Goal: Task Accomplishment & Management: Use online tool/utility

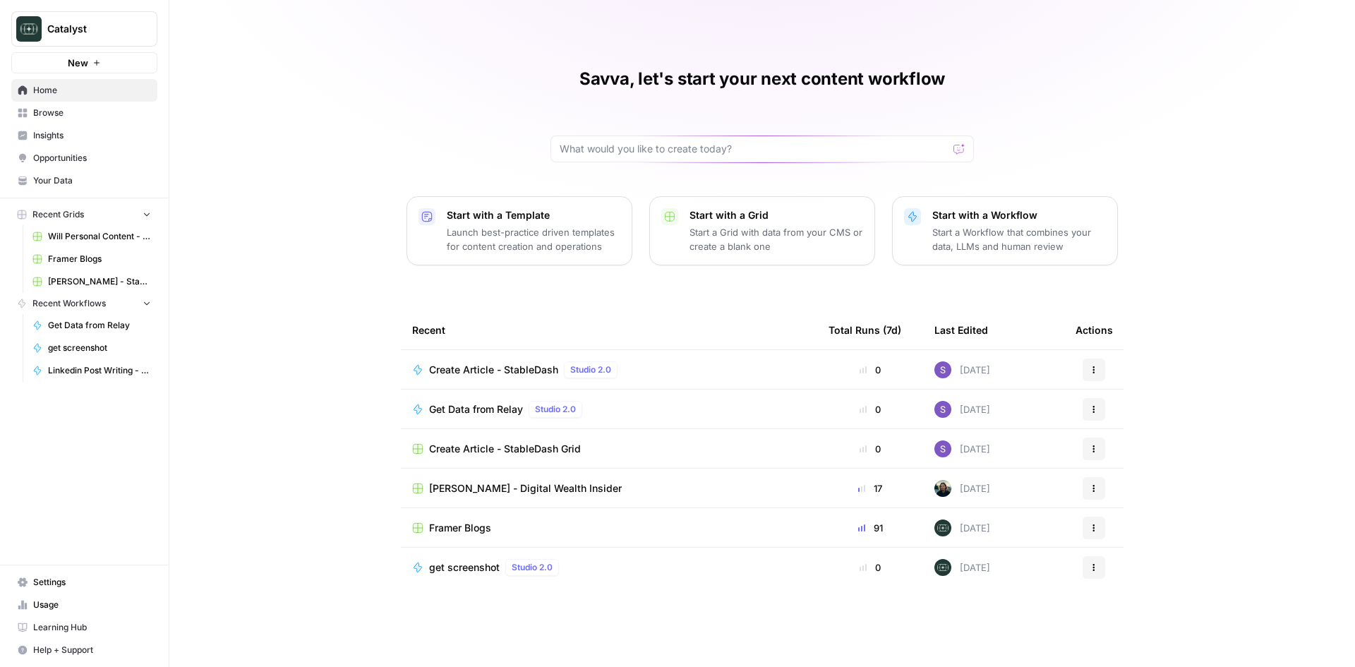
click at [501, 371] on span "Create Article - StableDash" at bounding box center [493, 370] width 129 height 14
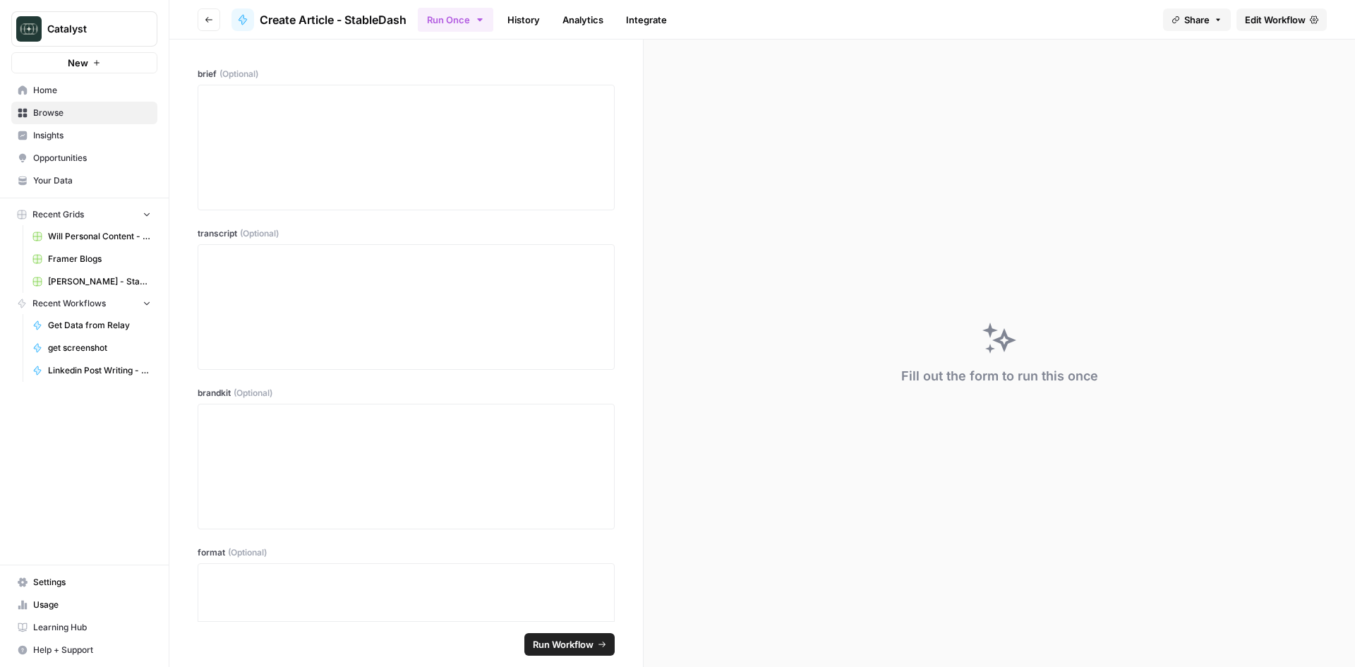
click at [1282, 26] on span "Edit Workflow" at bounding box center [1275, 20] width 61 height 14
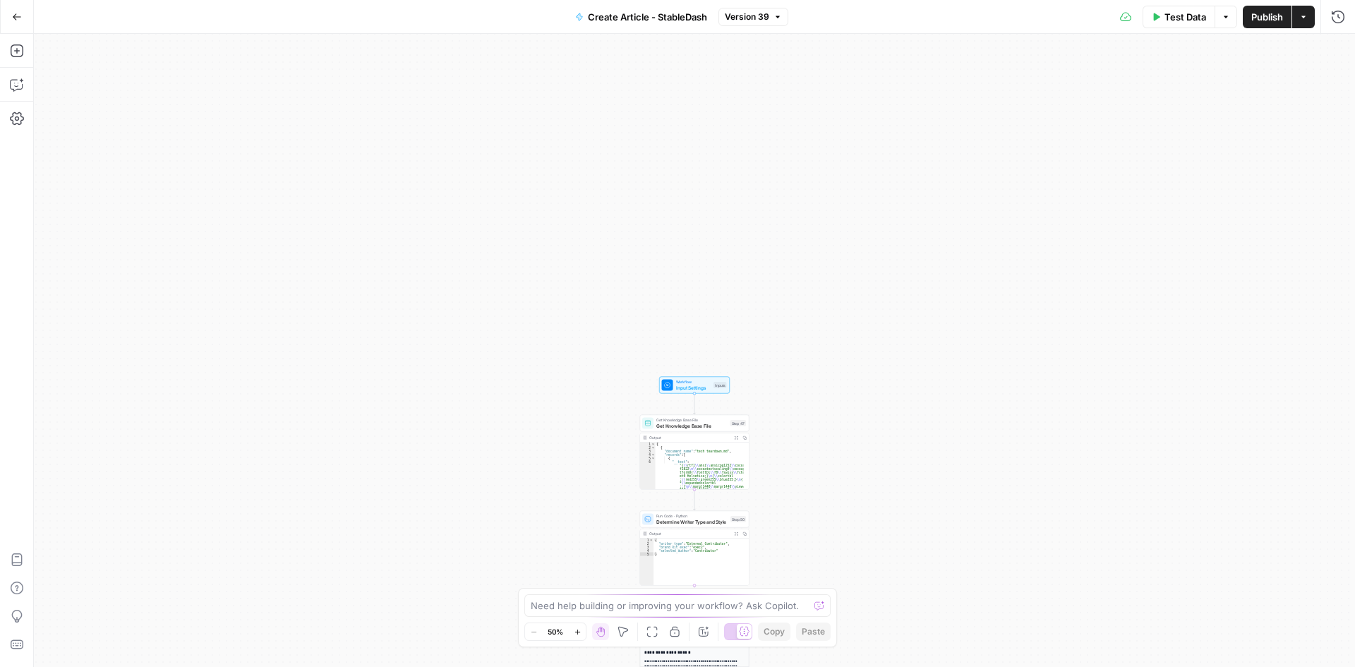
click at [693, 383] on span "Workflow" at bounding box center [693, 382] width 35 height 6
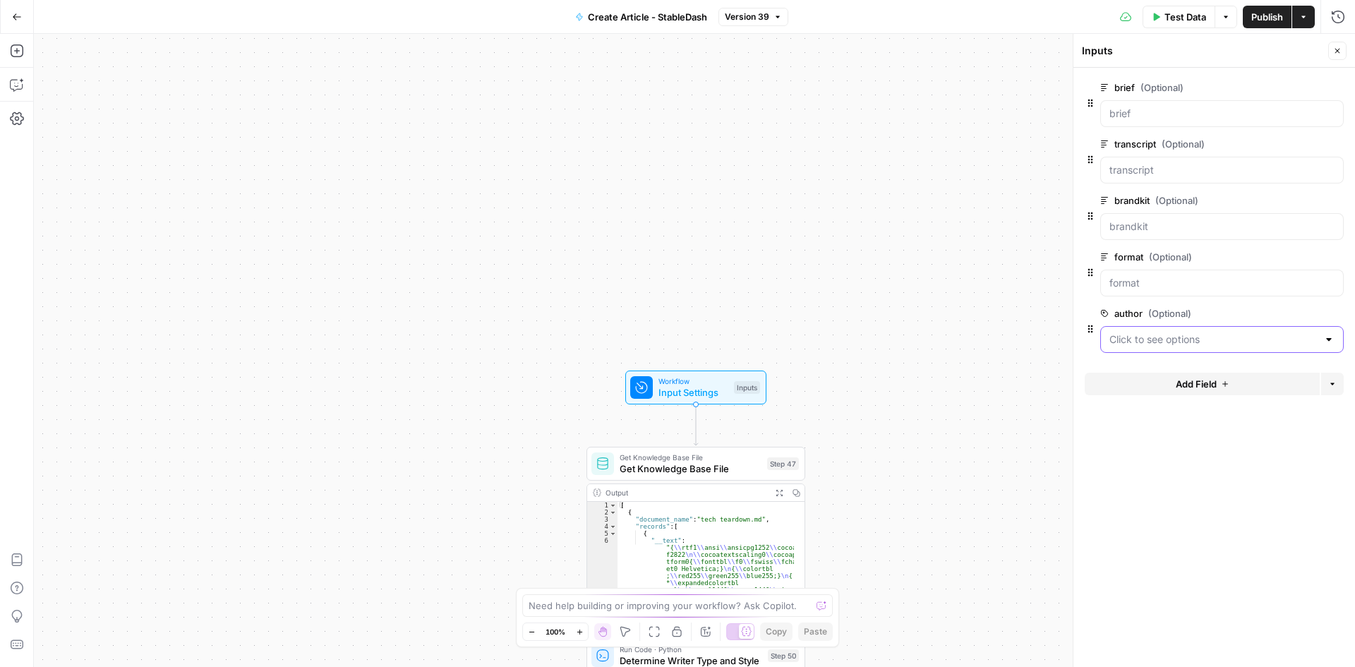
click at [1230, 334] on input "author (Optional)" at bounding box center [1214, 339] width 208 height 14
click at [1298, 317] on span "edit field" at bounding box center [1291, 313] width 31 height 11
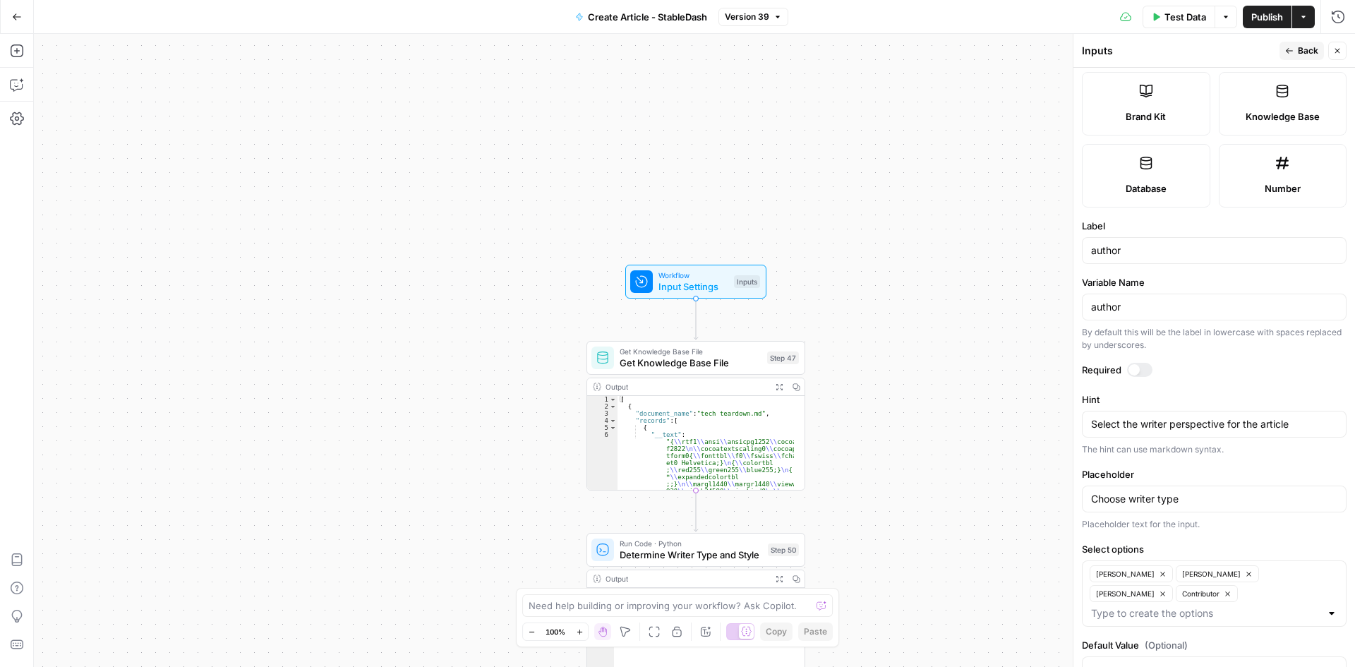
scroll to position [335, 0]
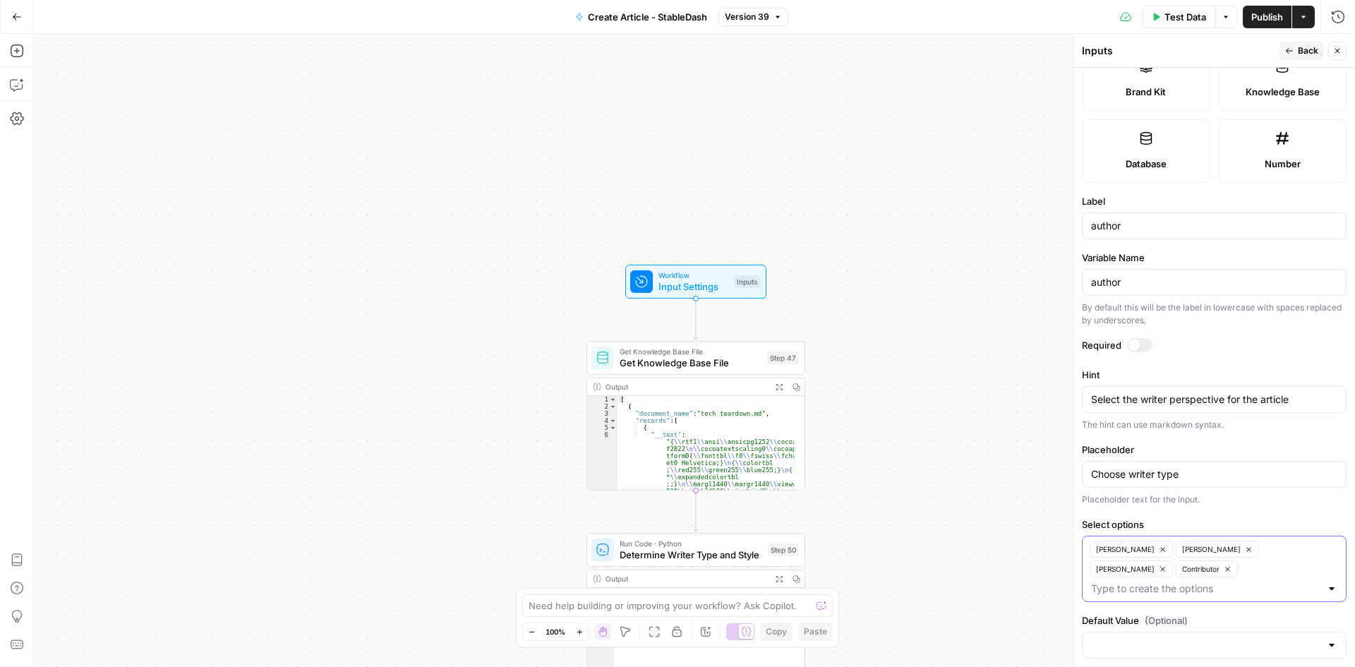
click at [1220, 582] on input "Select options" at bounding box center [1205, 589] width 229 height 14
type input "The Rollup"
click at [1260, 16] on span "Publish" at bounding box center [1268, 17] width 32 height 14
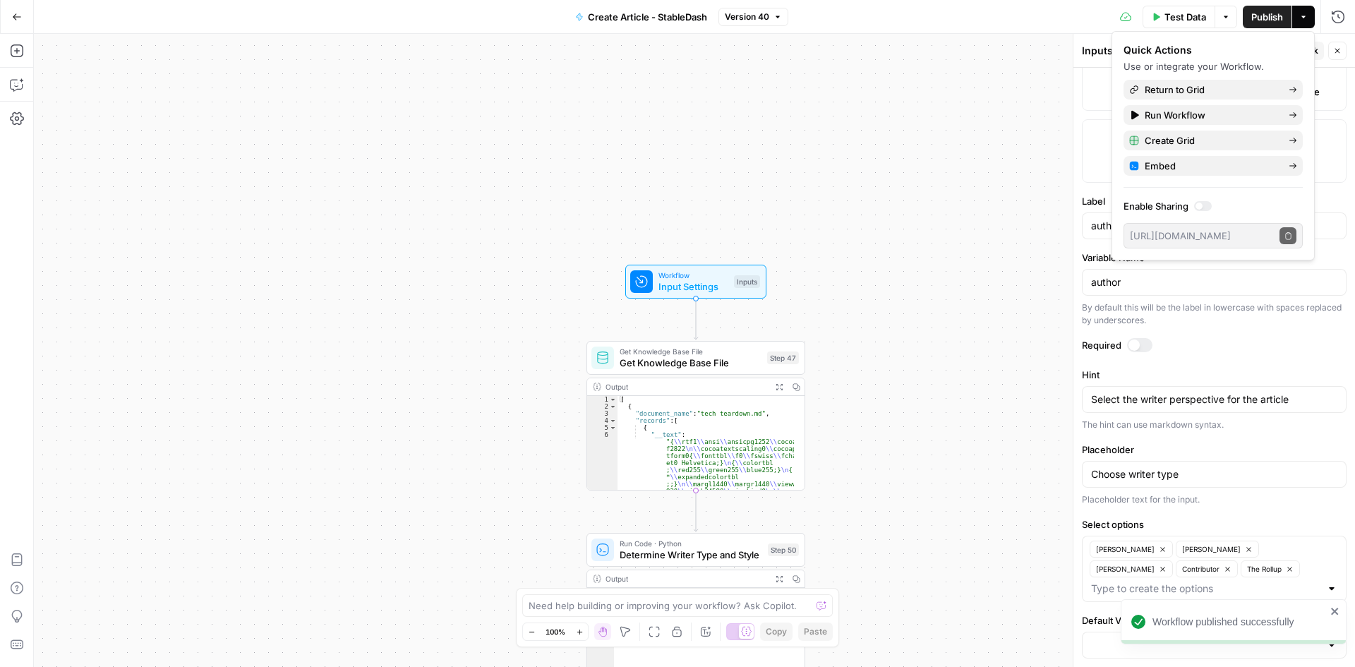
click at [911, 137] on div "Workflow Input Settings Inputs Get Knowledge Base File Get Knowledge Base File …" at bounding box center [695, 350] width 1322 height 633
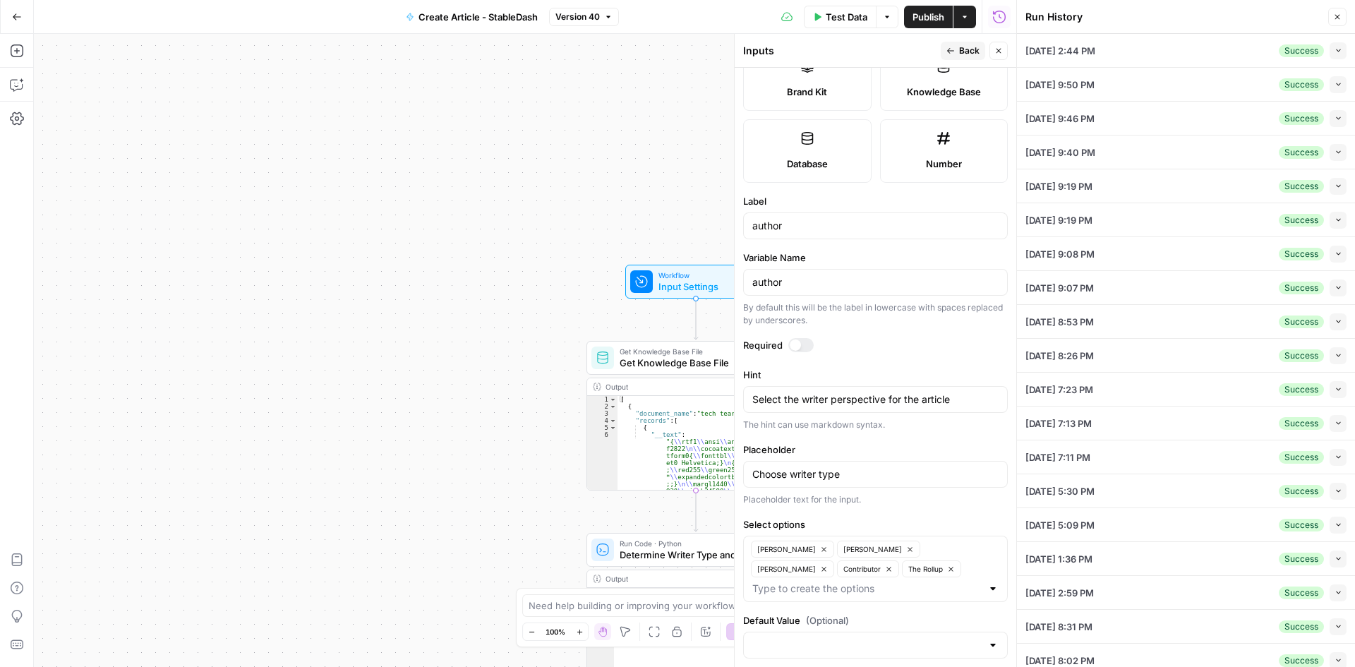
click at [1096, 56] on span "[DATE] 2:44 PM" at bounding box center [1061, 51] width 70 height 14
click at [1330, 56] on button "Collapse" at bounding box center [1338, 50] width 17 height 17
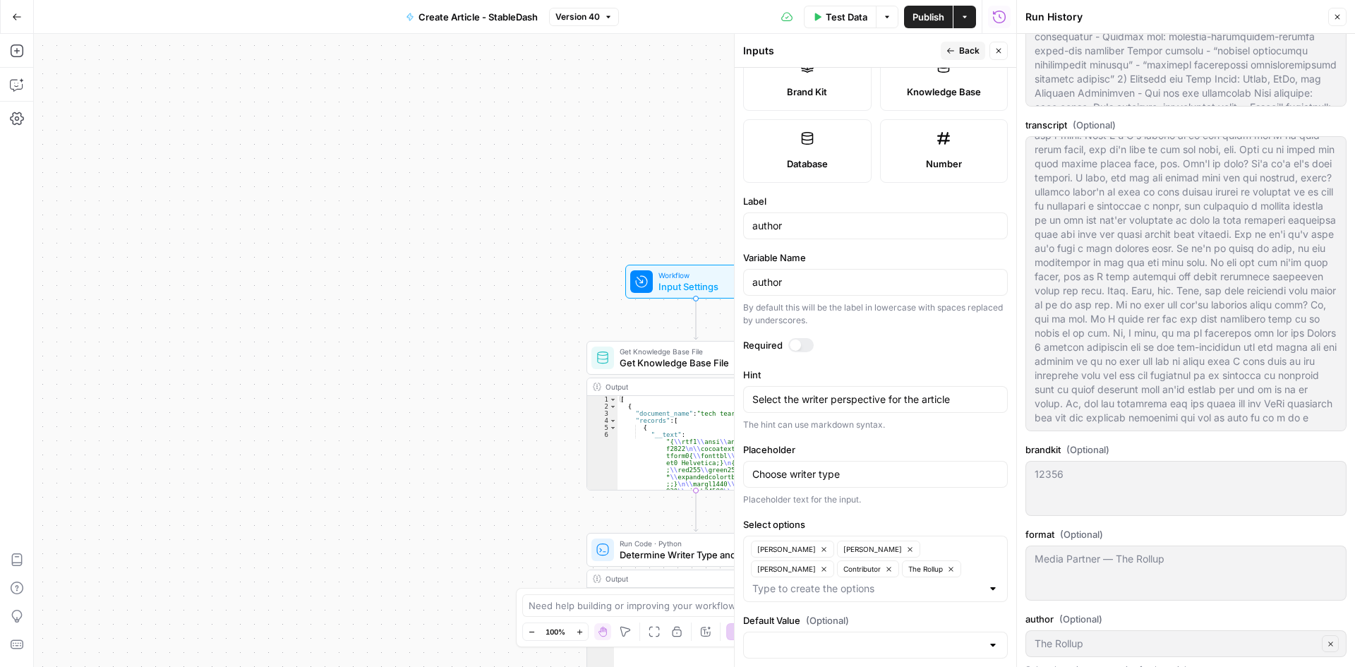
scroll to position [494, 0]
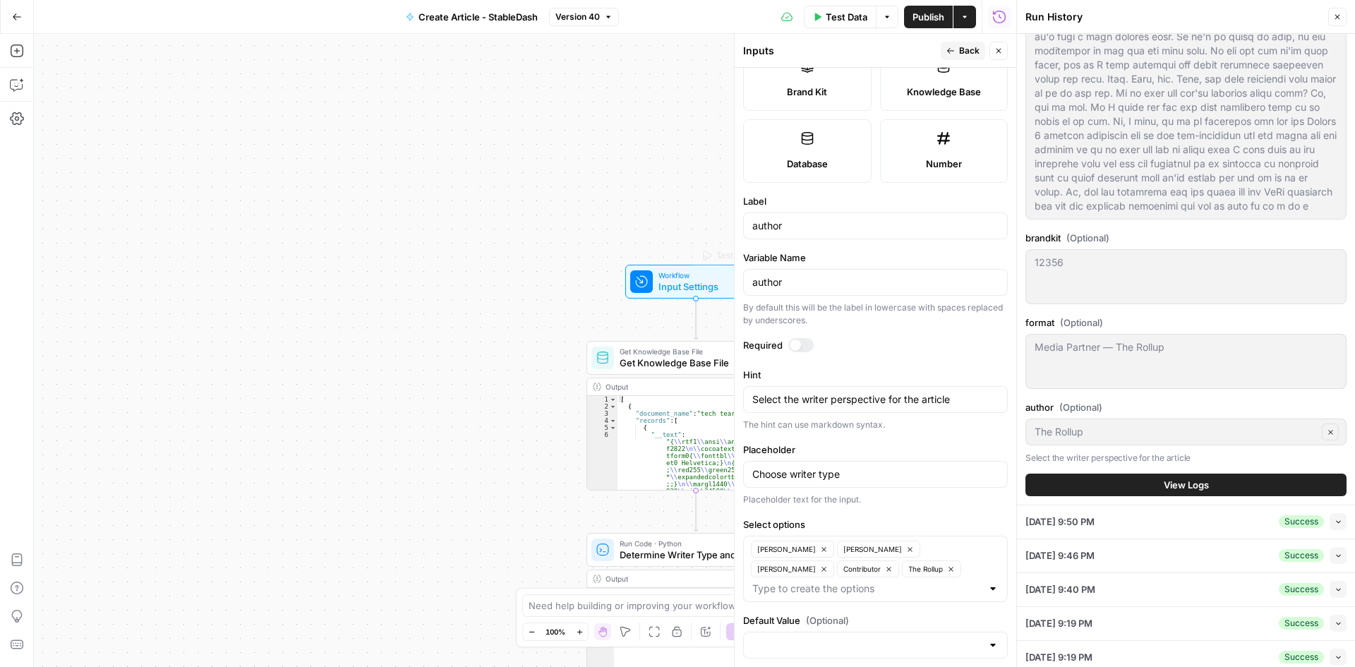
click at [431, 319] on div "Workflow Input Settings Inputs Test Step Get Knowledge Base File Get Knowledge …" at bounding box center [525, 350] width 983 height 633
click at [1338, 23] on button "Close" at bounding box center [1338, 17] width 18 height 18
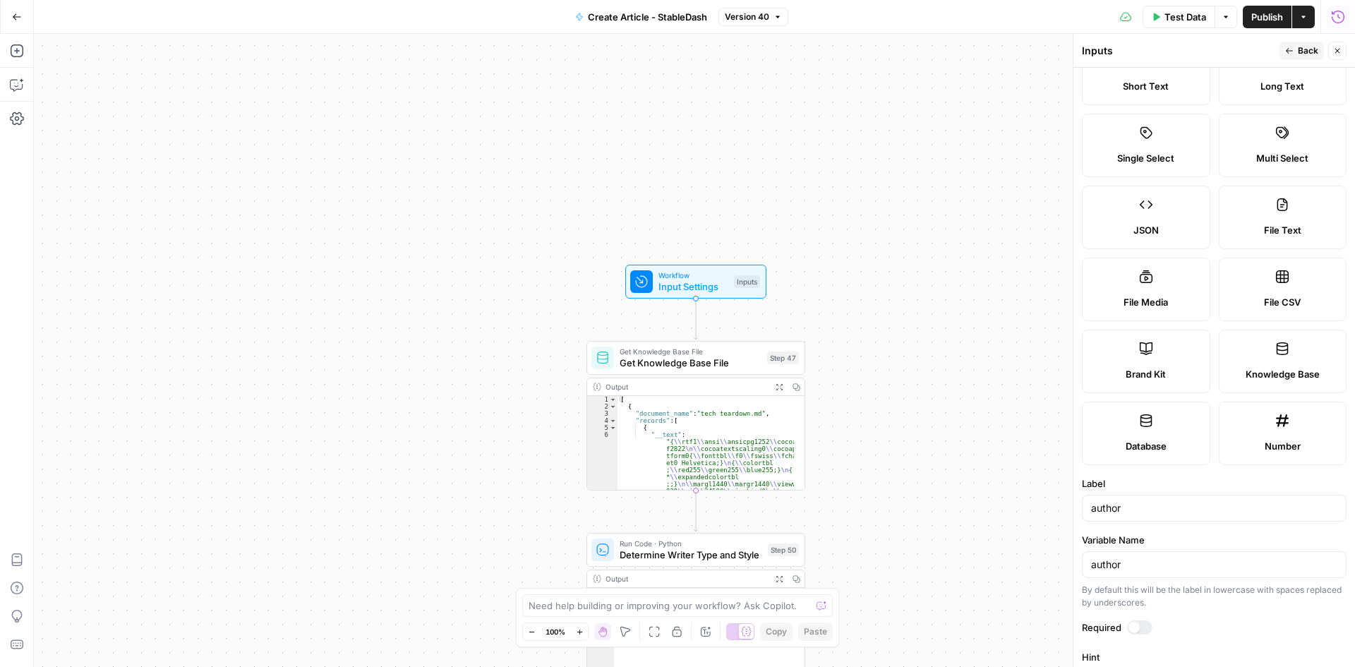
scroll to position [0, 0]
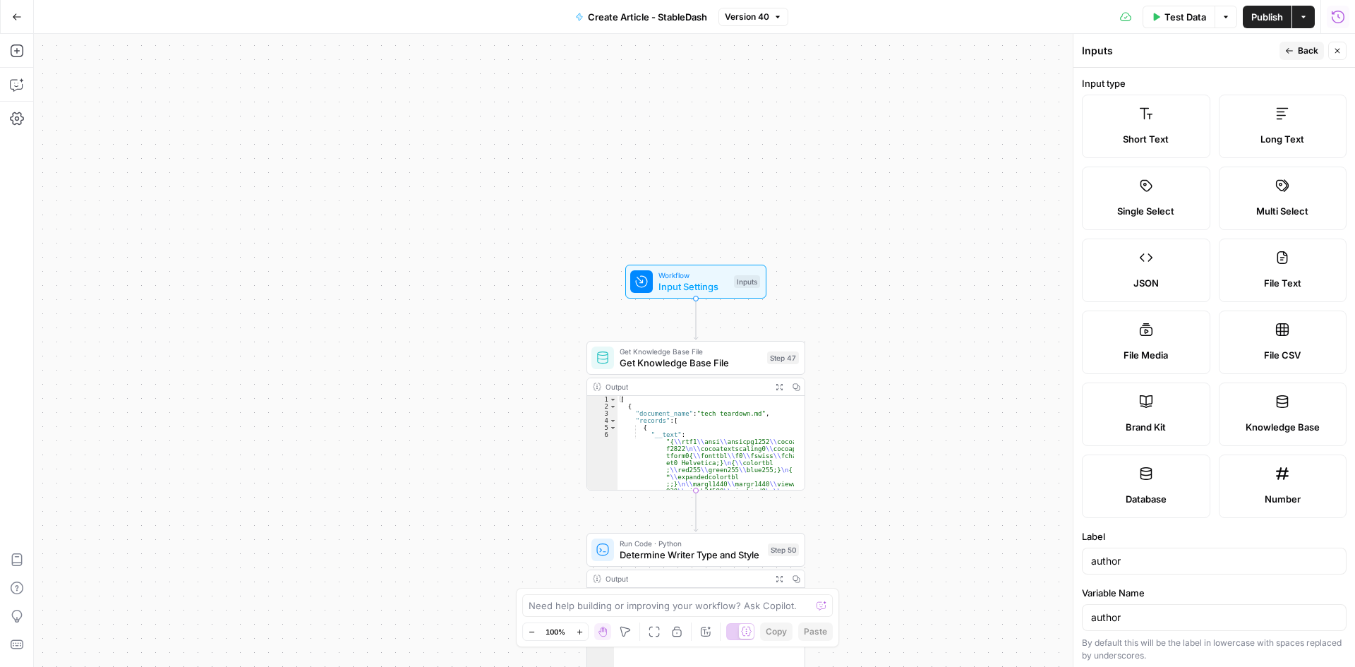
click at [1343, 20] on icon "button" at bounding box center [1338, 16] width 13 height 13
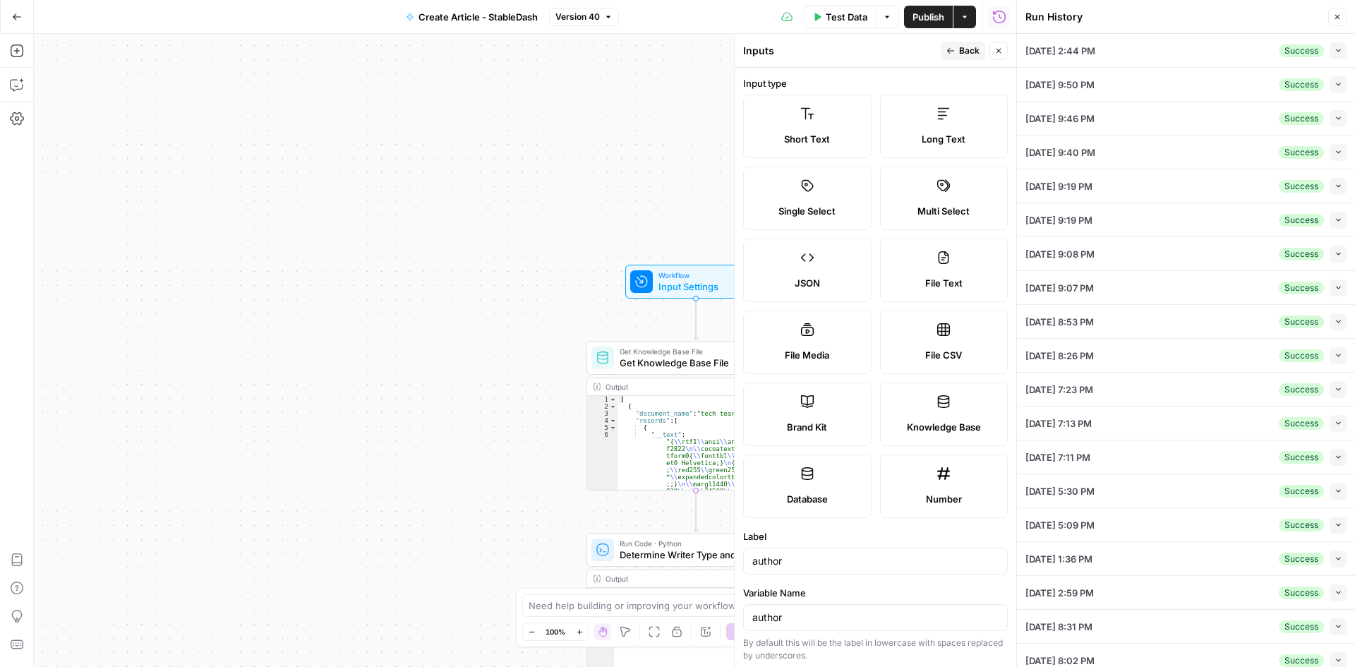
click at [1339, 58] on li "[DATE] 2:44 PM Success Collapse View Logs" at bounding box center [1186, 51] width 338 height 34
click at [1335, 52] on icon "button" at bounding box center [1339, 51] width 8 height 8
type input "The Rollup"
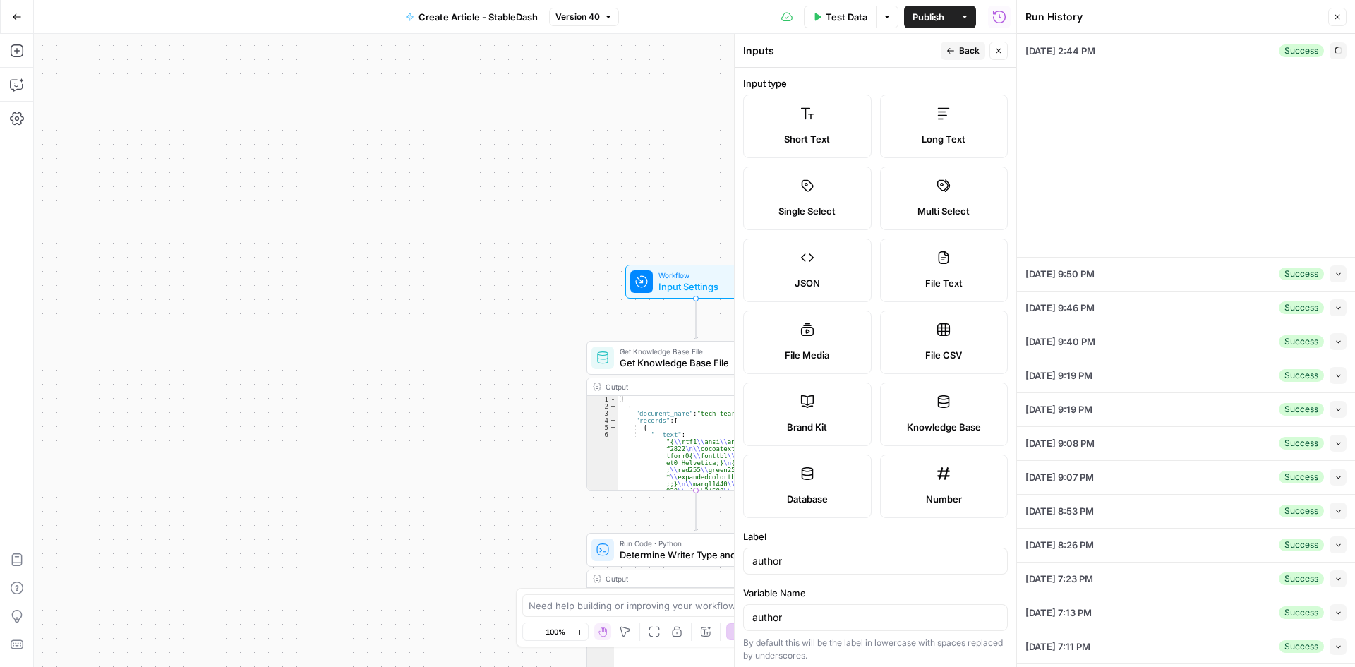
type textarea "Loremips Dolorsi Ametc: Adi Elits Doeiusmo Tempor Incidi—utl Etdo’m Aliq eni ad…"
type textarea "what at scale means now I think won't mean at scale in two three four five year…"
type textarea "12356"
type textarea "Media Partner — The Rollup"
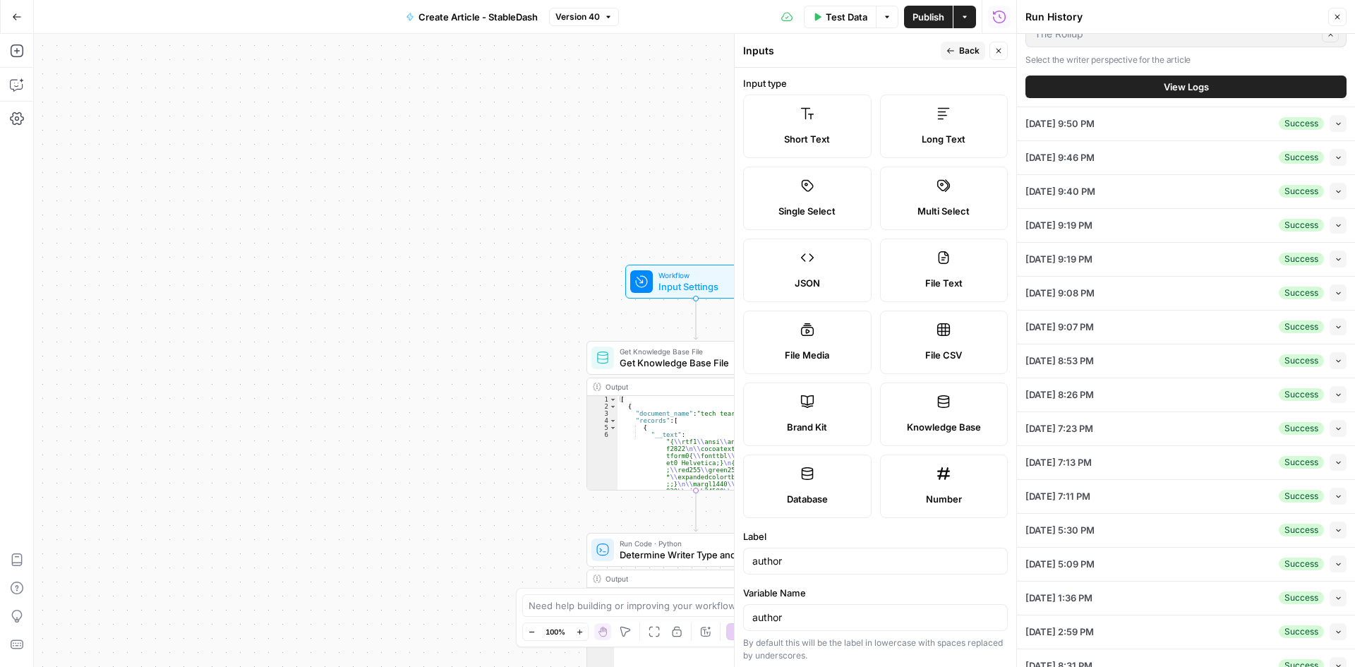
scroll to position [694, 0]
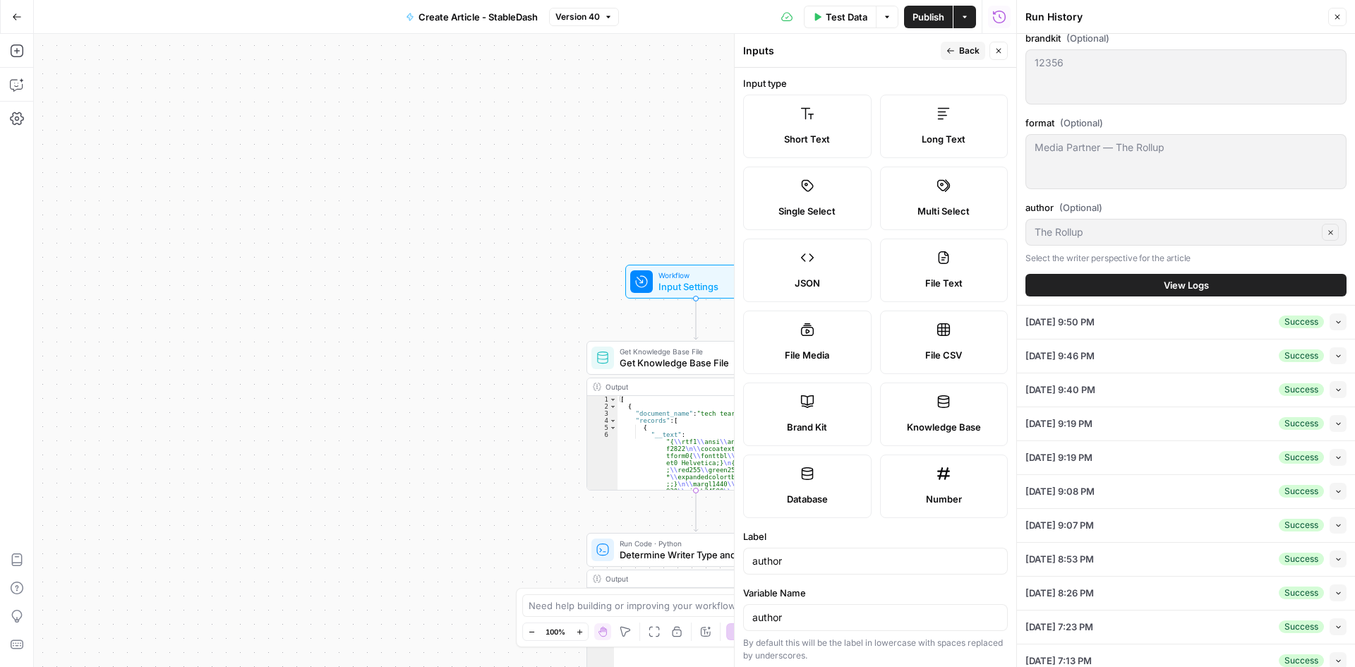
click at [1194, 284] on span "View Logs" at bounding box center [1186, 285] width 45 height 14
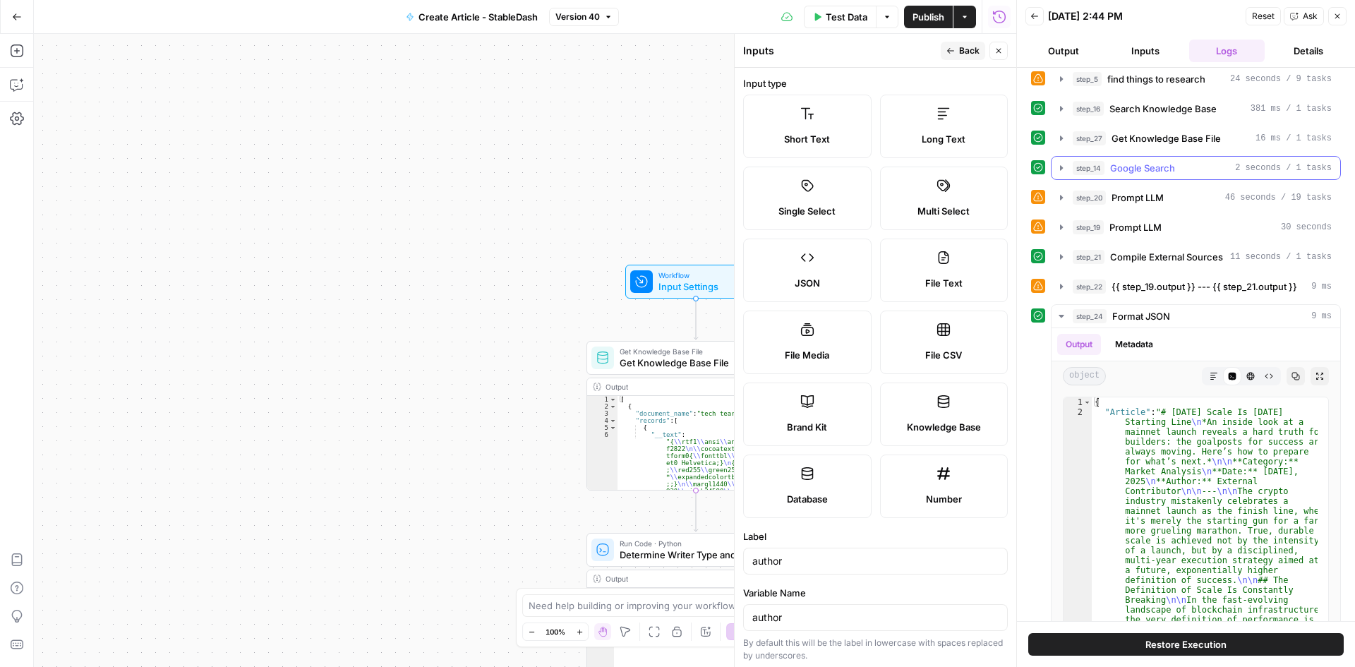
scroll to position [282, 0]
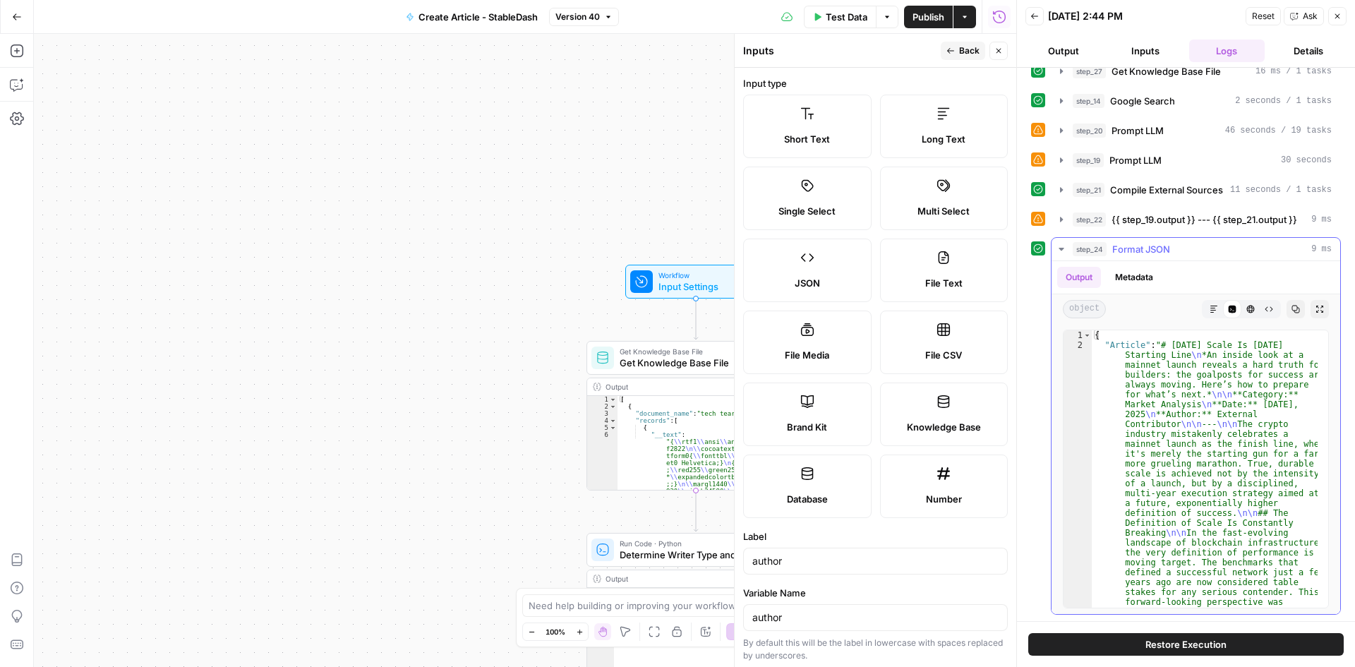
type textarea "**********"
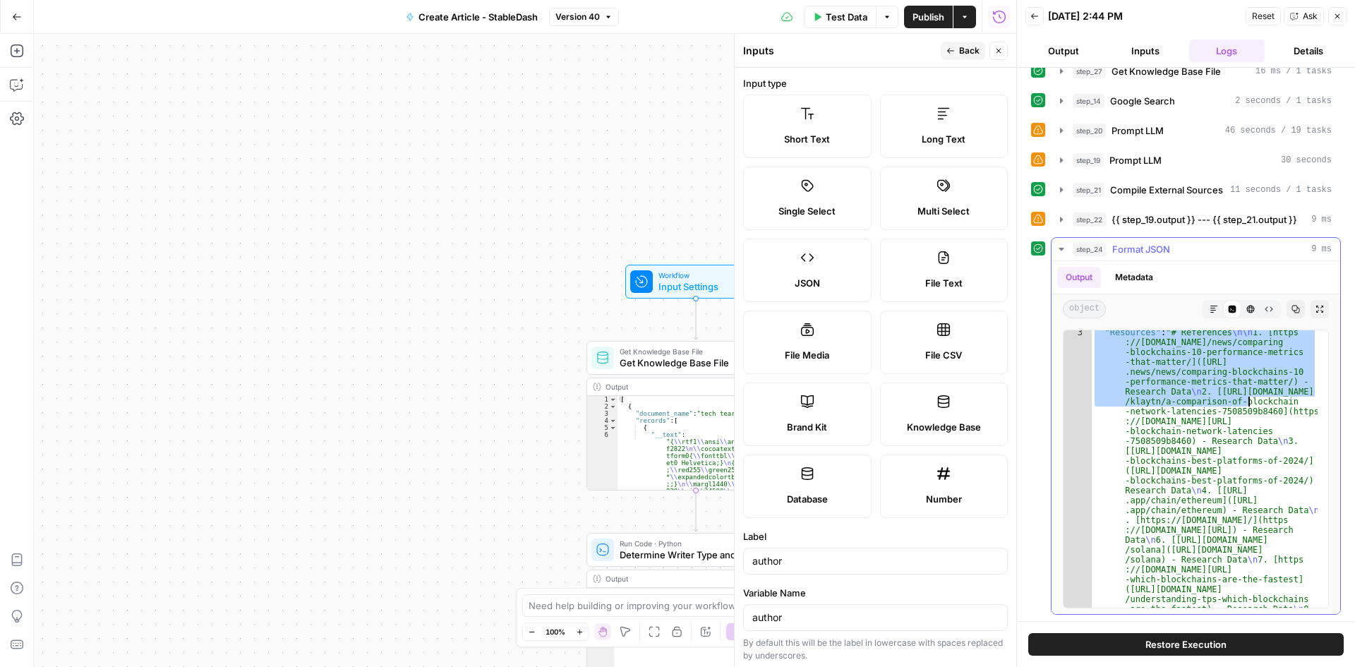
scroll to position [508, 0]
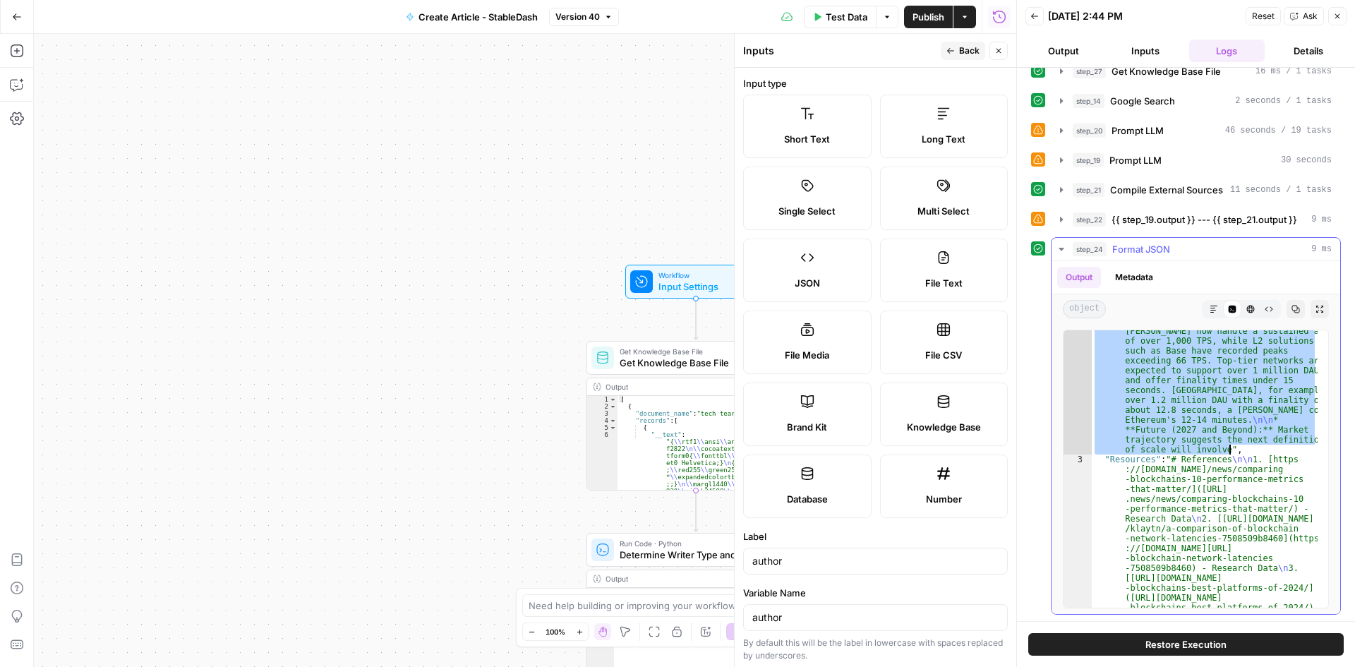
drag, startPoint x: 1161, startPoint y: 347, endPoint x: 1268, endPoint y: 445, distance: 144.9
click at [1333, 20] on button "Close" at bounding box center [1338, 16] width 18 height 18
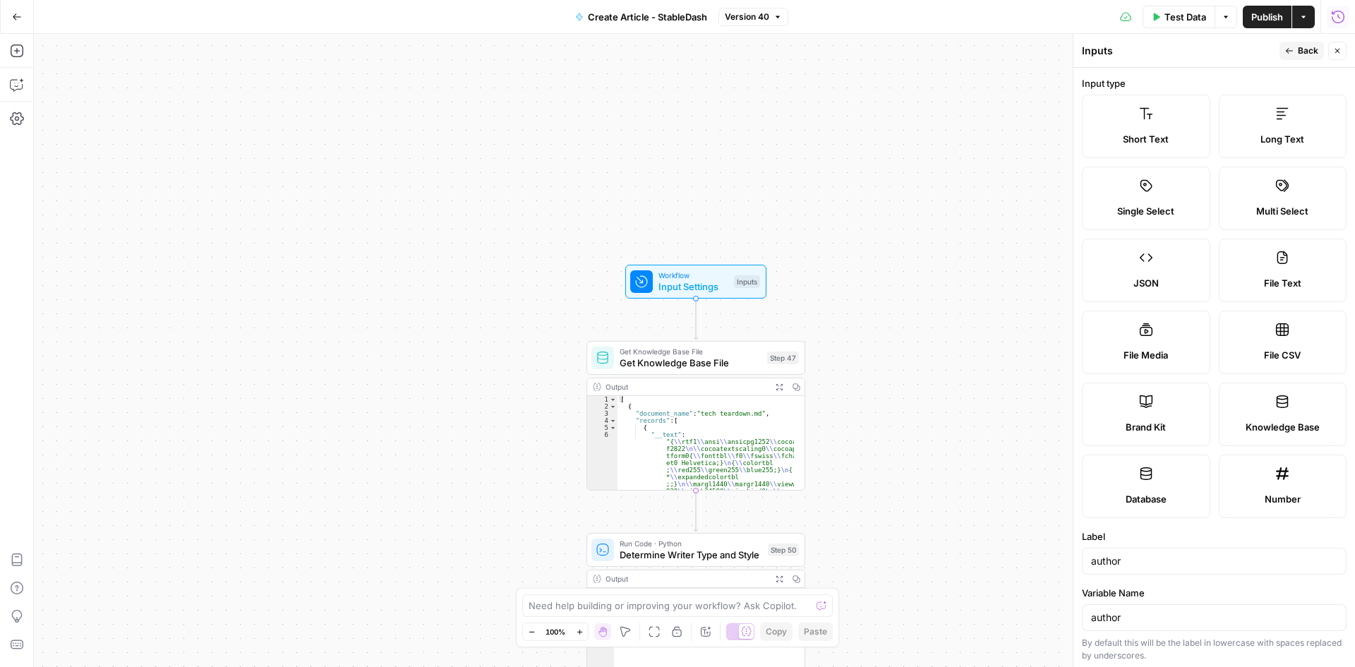
click at [1331, 22] on icon "button" at bounding box center [1338, 17] width 14 height 14
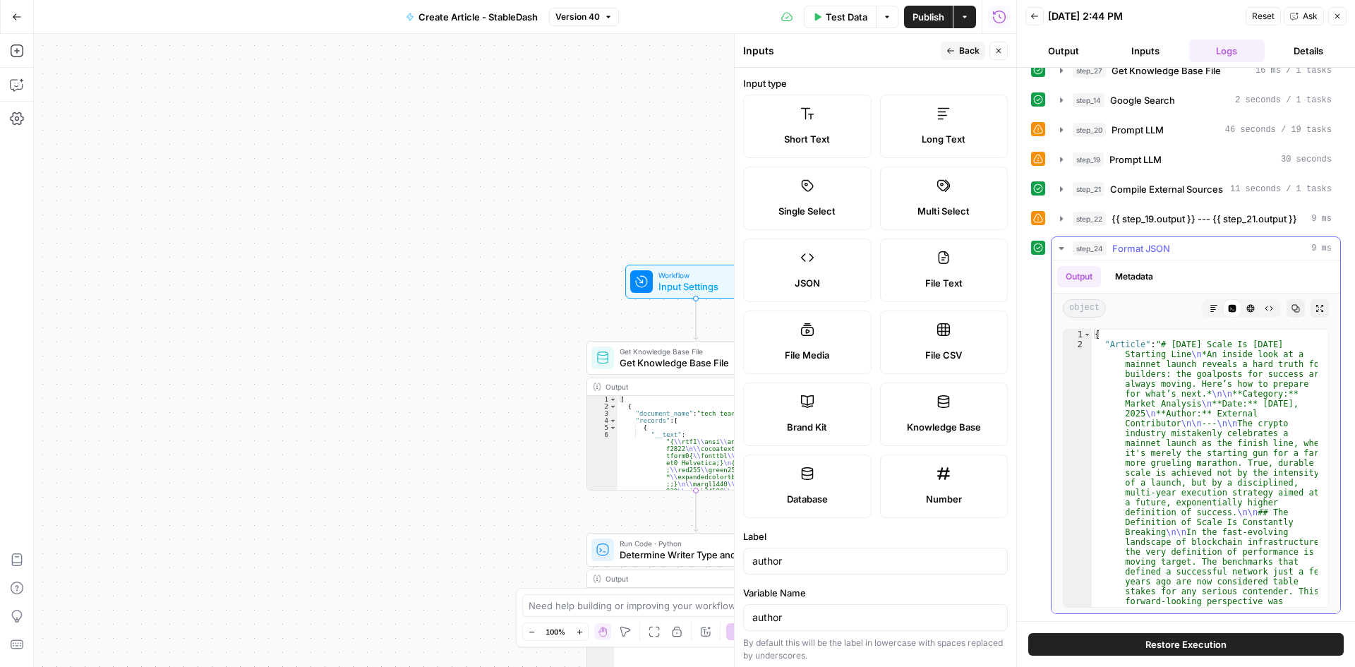
scroll to position [71, 0]
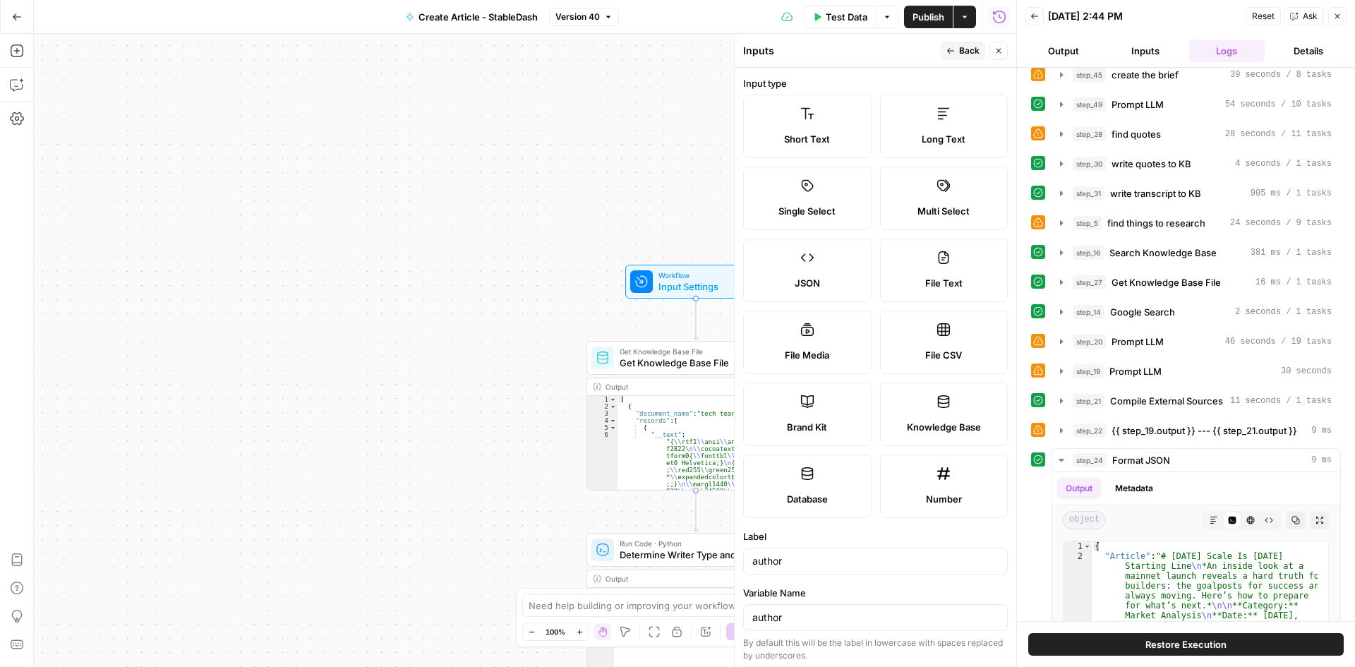
click at [1038, 13] on button "Back" at bounding box center [1035, 16] width 18 height 18
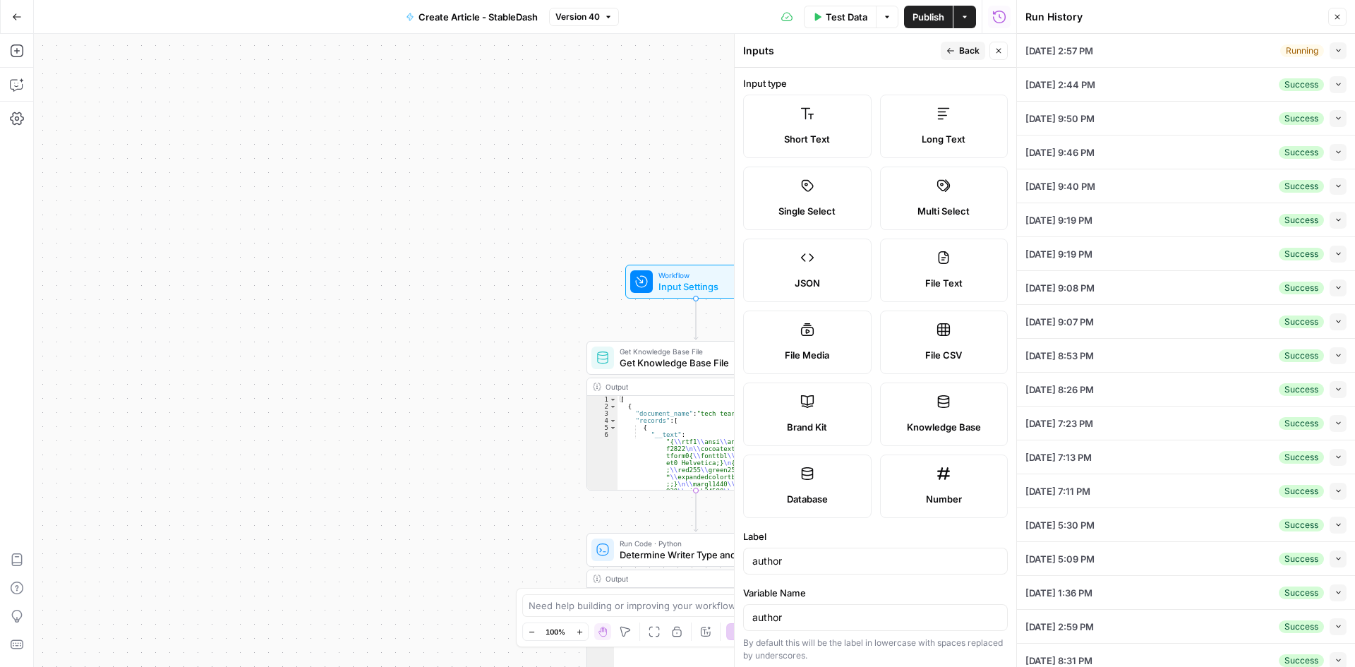
click at [1342, 11] on div "Collapse" at bounding box center [1322, 23] width 52 height 24
click at [1342, 13] on button "Close" at bounding box center [1338, 17] width 18 height 18
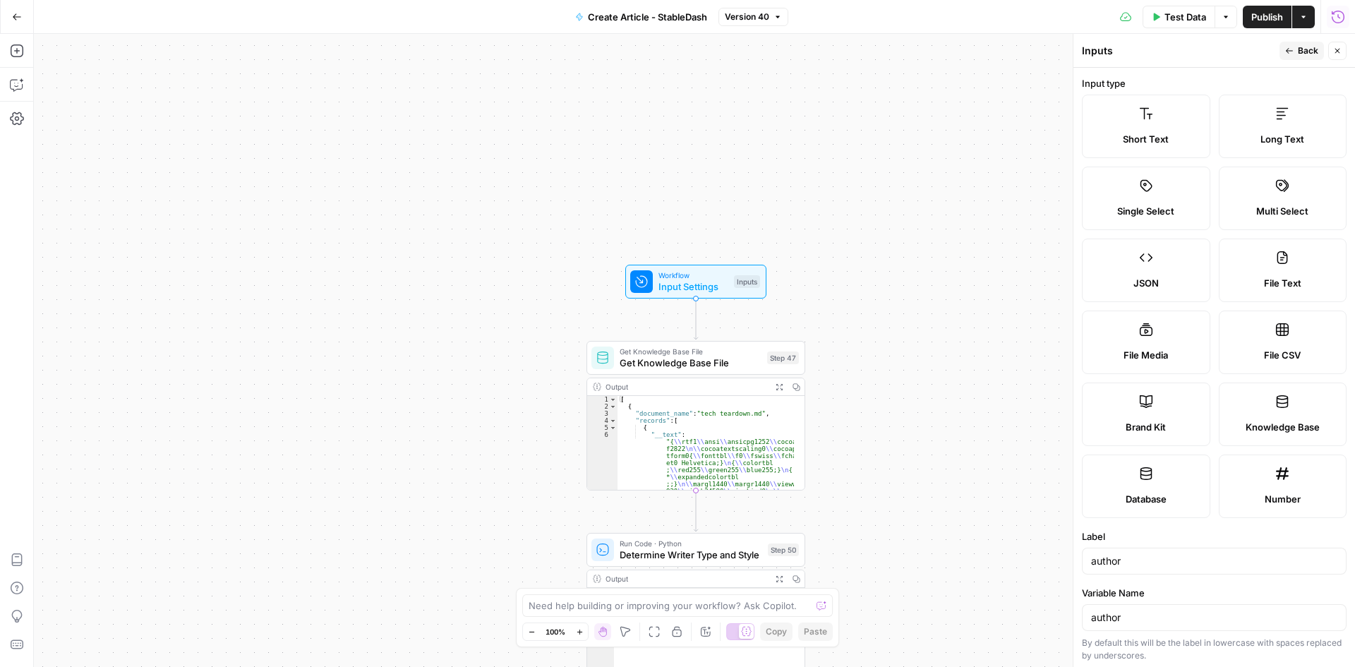
click at [1338, 18] on icon "button" at bounding box center [1338, 17] width 14 height 14
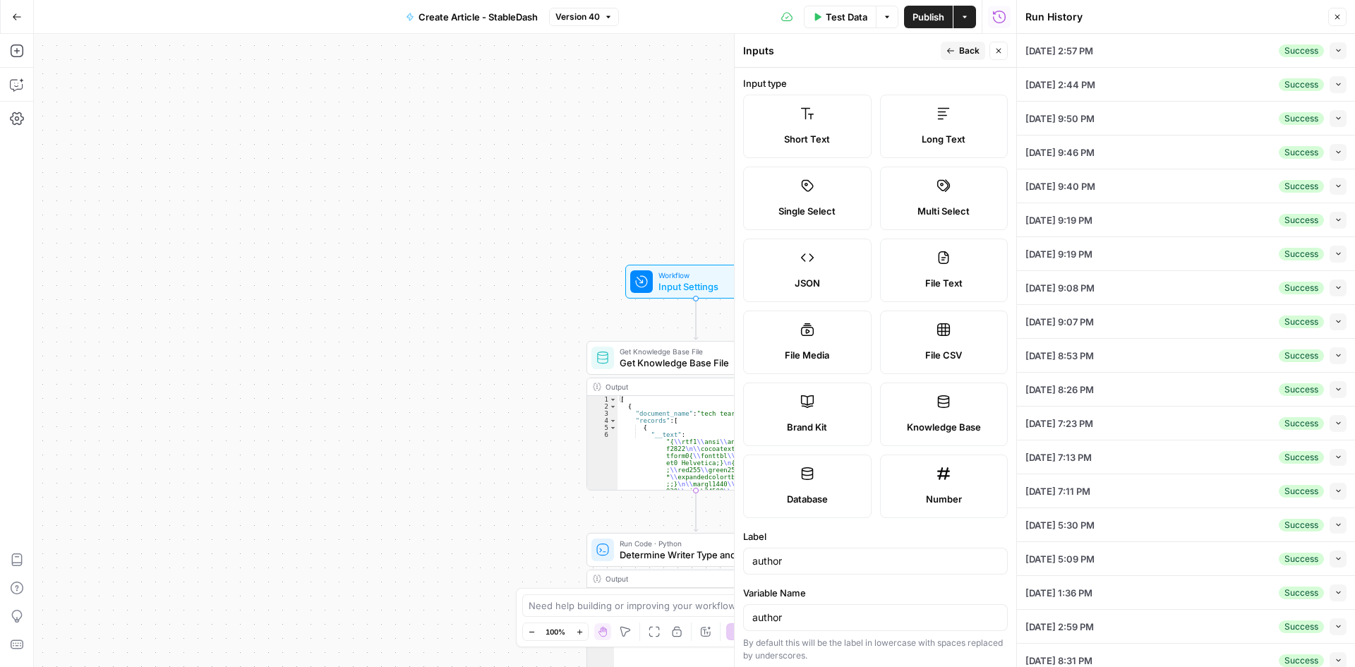
click at [1335, 52] on icon "button" at bounding box center [1339, 51] width 8 height 8
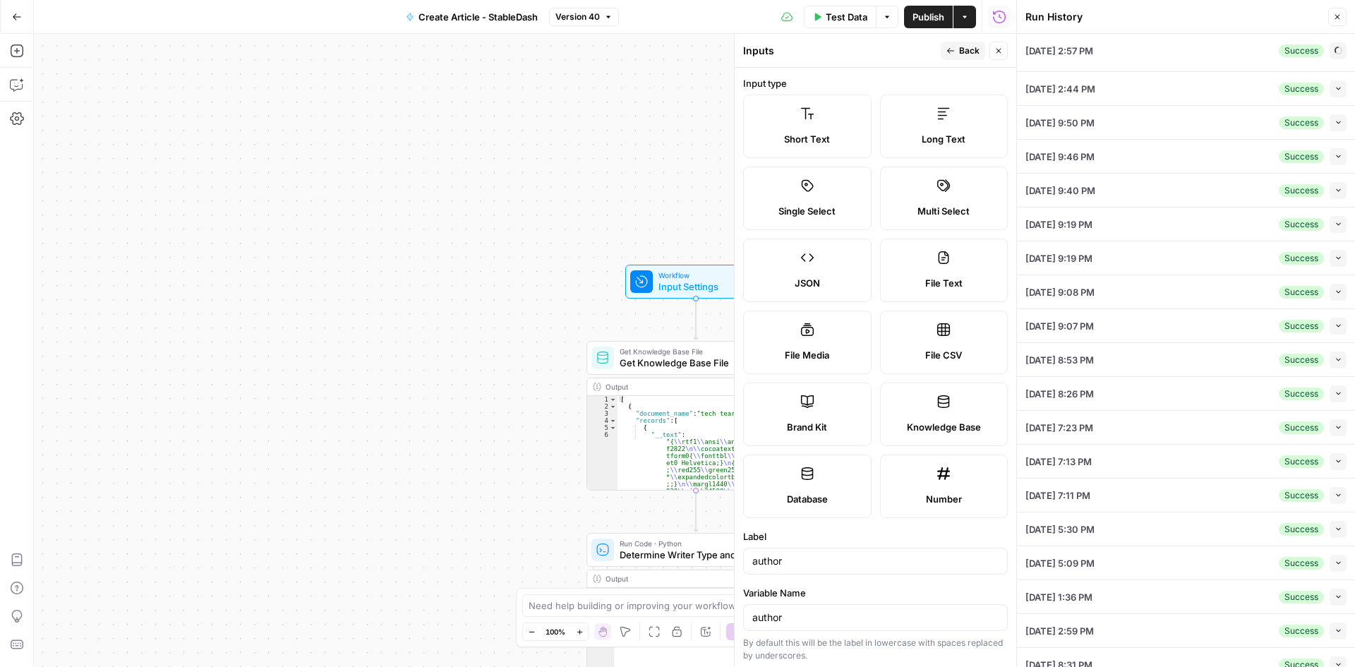
type textarea "Loremips Dolorsi Ametc: Adi Elitseddoei Tem Incididun—Utlabo, ET Dolore, Magnaa…"
type textarea "00:00:00.000 No text 00:00:00.240 Going through the traditional process is extr…"
type textarea "12356"
type textarea "Media Partner — The Rollup"
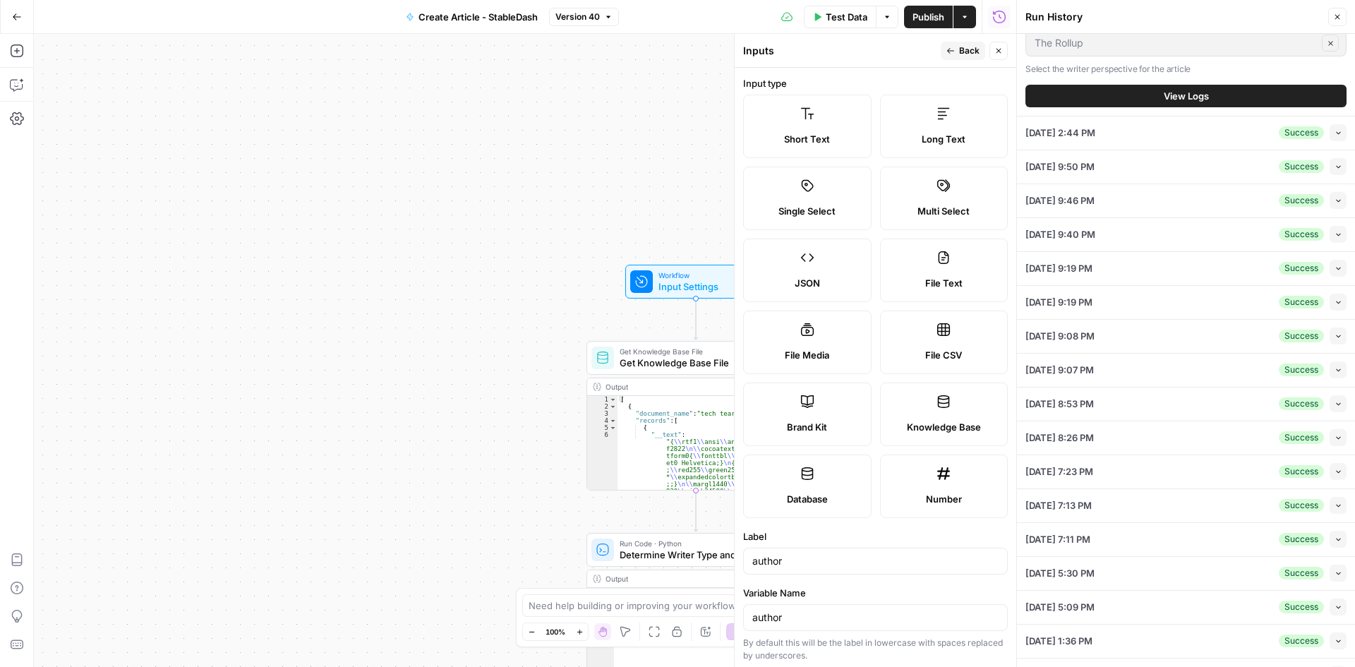
scroll to position [724, 0]
